Goal: Find specific fact: Find contact information

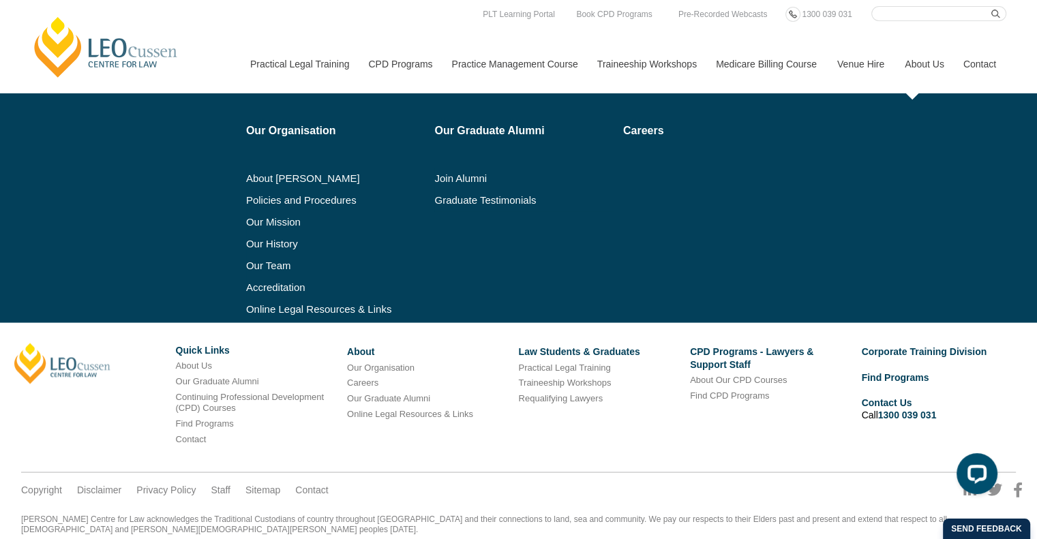
click at [916, 66] on link "About Us" at bounding box center [923, 64] width 59 height 59
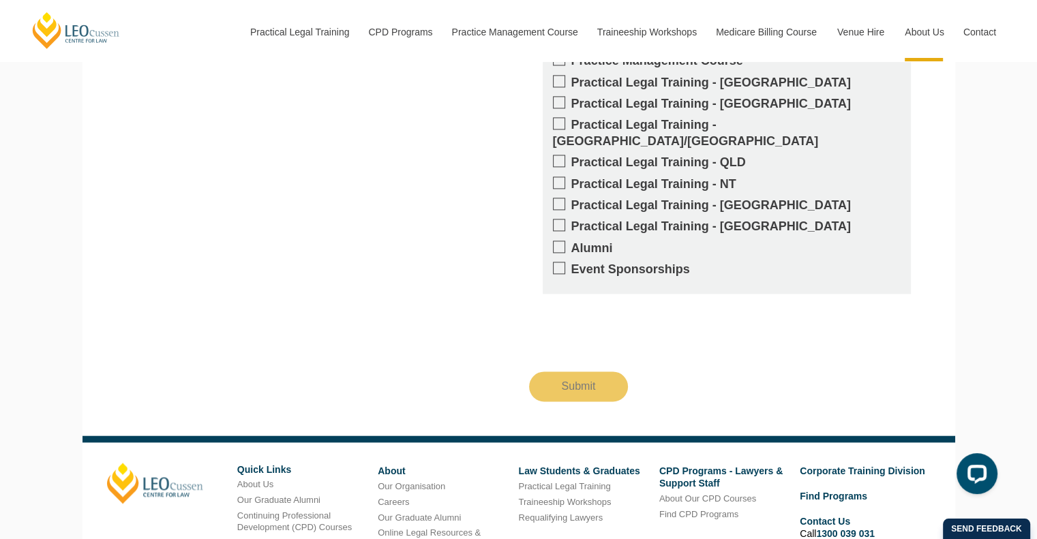
scroll to position [2011, 0]
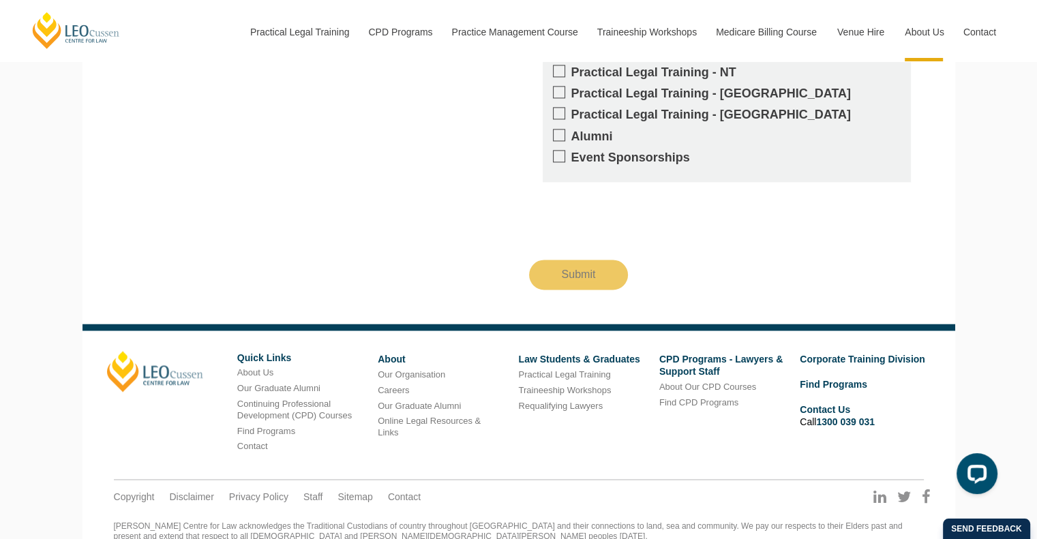
click at [594, 521] on div "[PERSON_NAME] Centre for Law acknowledges the Traditional Custodians of country…" at bounding box center [519, 542] width 810 height 42
drag, startPoint x: 510, startPoint y: 511, endPoint x: 434, endPoint y: 511, distance: 76.3
click at [434, 521] on div "[PERSON_NAME] Centre for Law acknowledges the Traditional Custodians of country…" at bounding box center [519, 542] width 810 height 42
copy div "ABN 16 949 282 178"
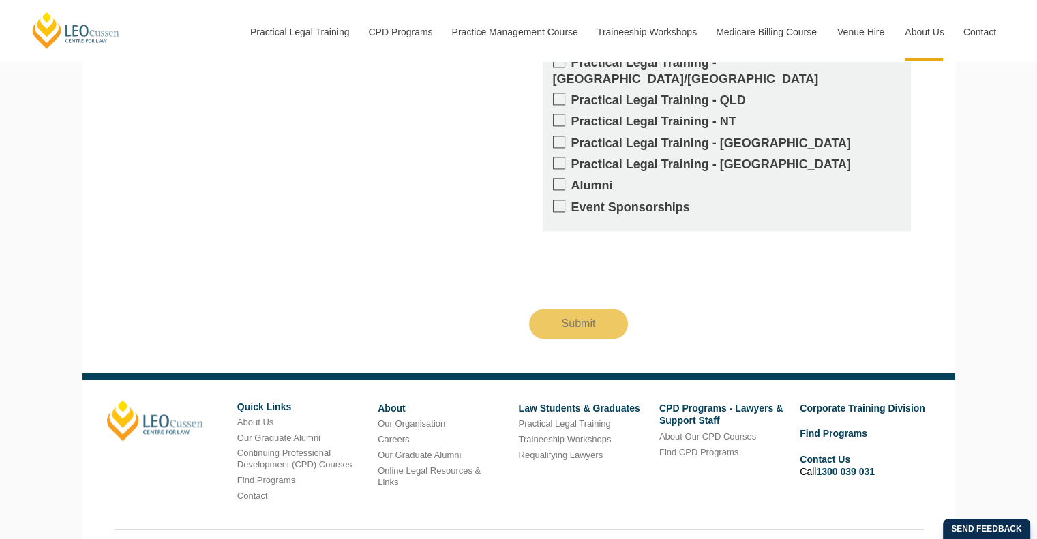
scroll to position [2009, 0]
